Goal: Task Accomplishment & Management: Use online tool/utility

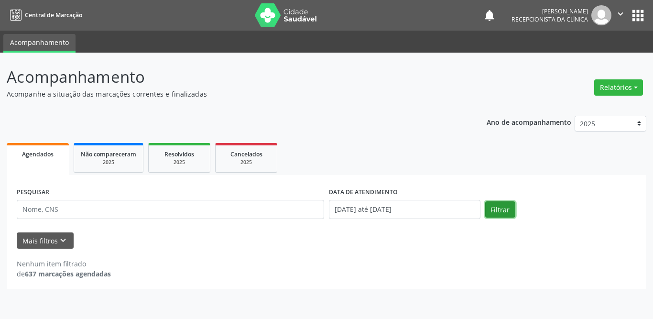
click at [498, 212] on button "Filtrar" at bounding box center [500, 209] width 30 height 16
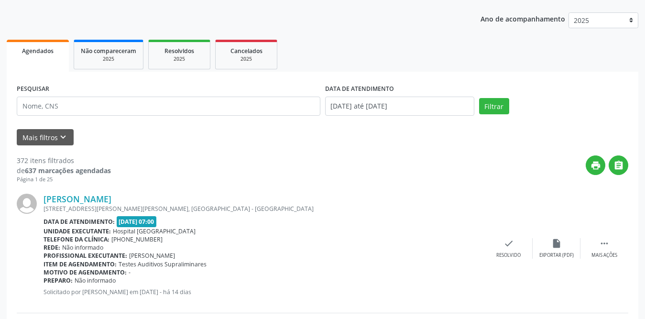
scroll to position [55, 0]
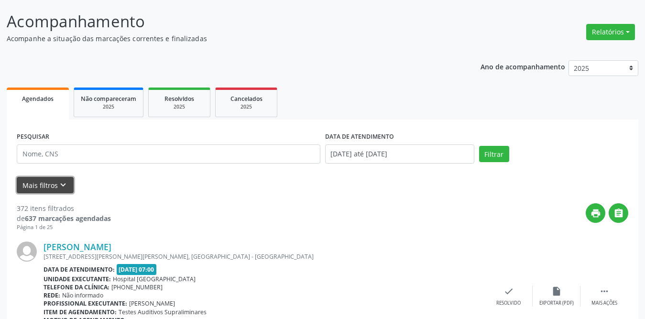
click at [50, 182] on button "Mais filtros keyboard_arrow_down" at bounding box center [45, 185] width 57 height 17
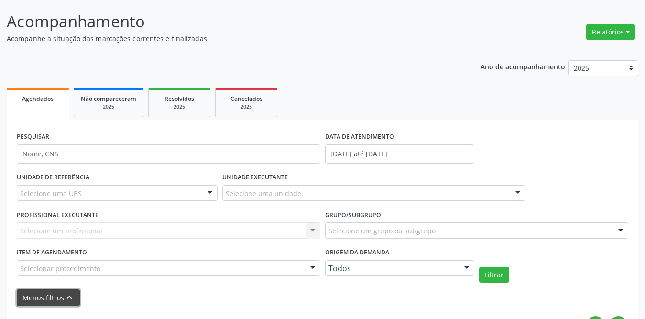
scroll to position [151, 0]
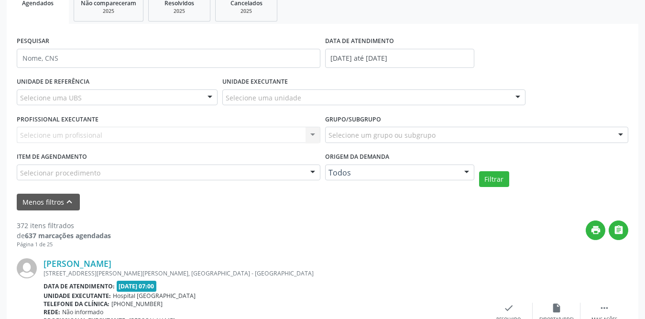
click at [123, 101] on div "Selecione uma UBS" at bounding box center [117, 97] width 201 height 16
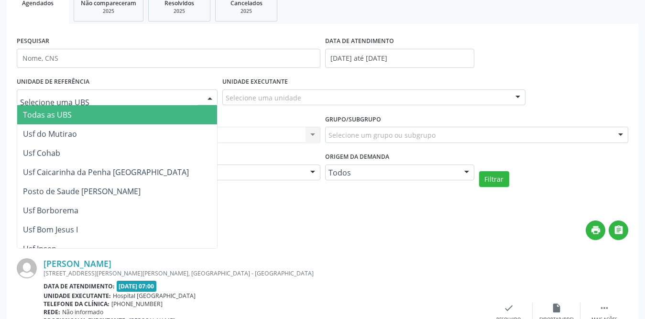
click at [74, 116] on span "Todas as UBS" at bounding box center [147, 114] width 261 height 19
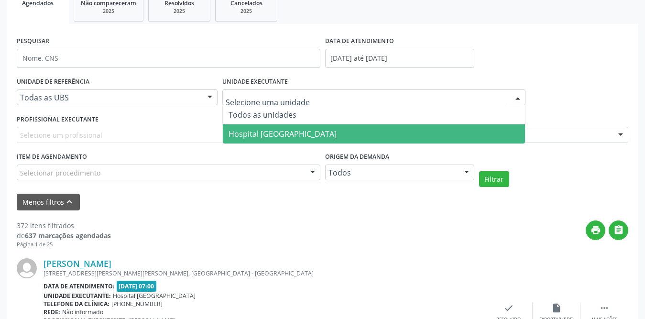
drag, startPoint x: 262, startPoint y: 134, endPoint x: 205, endPoint y: 138, distance: 57.5
click at [262, 134] on span "Hospital [GEOGRAPHIC_DATA]" at bounding box center [283, 134] width 108 height 11
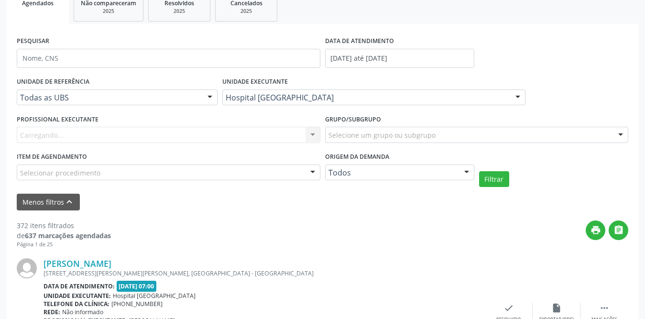
click at [126, 140] on div "Carregando... Nenhum resultado encontrado para: " " Não há nenhuma opção para s…" at bounding box center [169, 135] width 304 height 16
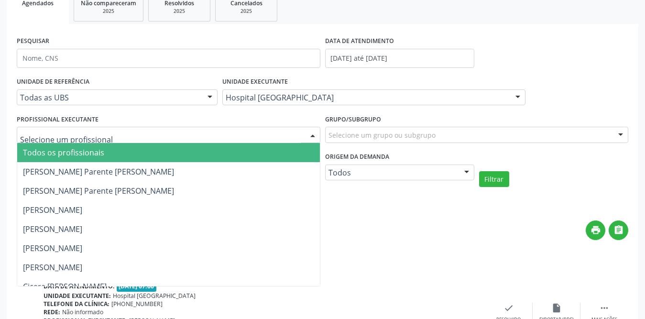
click at [126, 134] on div at bounding box center [169, 135] width 304 height 16
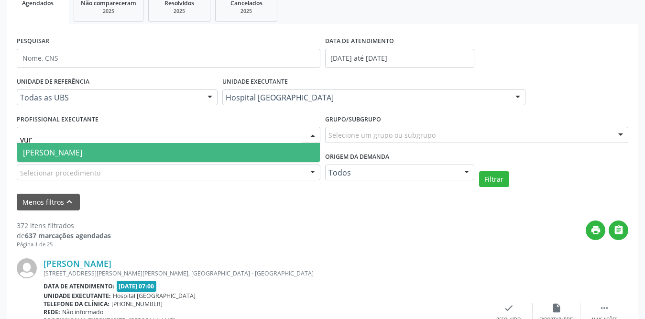
type input "[PERSON_NAME]"
click at [124, 150] on span "[PERSON_NAME]" at bounding box center [168, 152] width 303 height 19
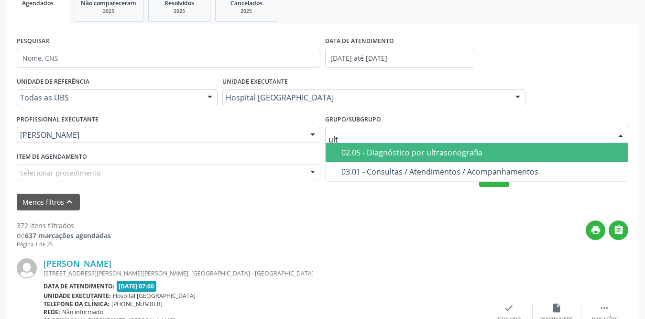
type input "ultr"
click at [393, 149] on div "02.05 - Diagnóstico por ultrasonografia" at bounding box center [481, 153] width 281 height 8
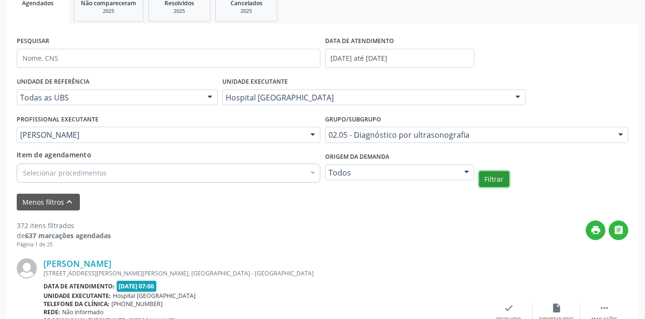
click at [495, 182] on button "Filtrar" at bounding box center [494, 179] width 30 height 16
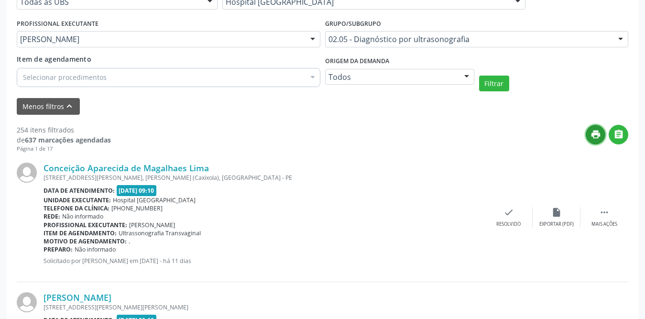
click at [595, 132] on icon "print" at bounding box center [596, 134] width 11 height 11
